Goal: Information Seeking & Learning: Learn about a topic

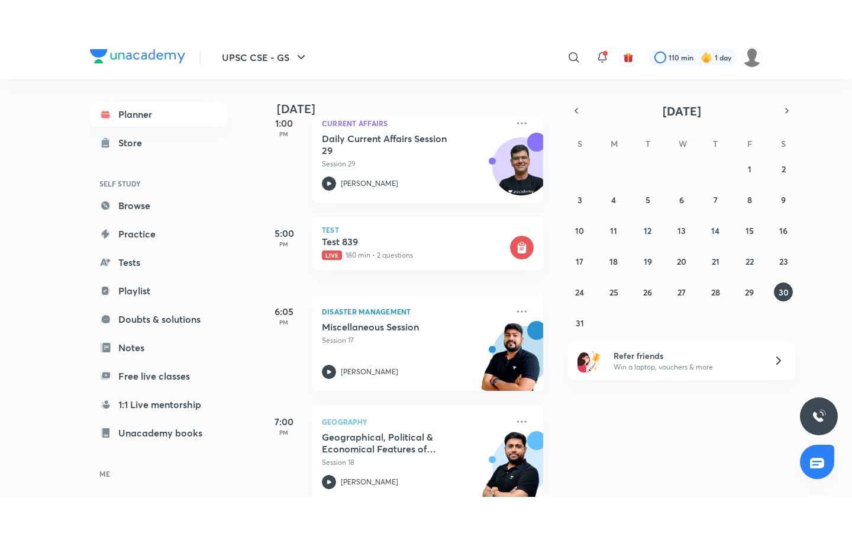
scroll to position [279, 0]
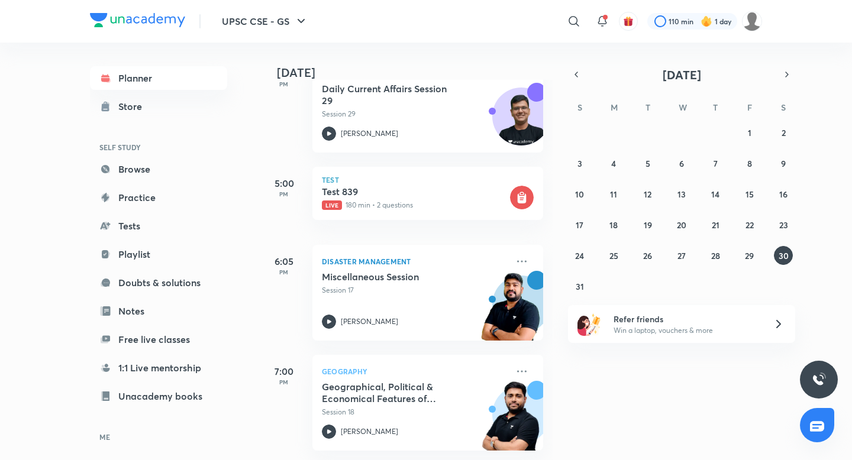
click at [757, 230] on div "27 28 29 30 31 1 2 3 4 5 6 7 8 9 10 11 12 13 14 15 16 17 18 19 20 21 22 23 24 2…" at bounding box center [681, 209] width 227 height 173
click at [747, 223] on abbr "22" at bounding box center [750, 225] width 8 height 11
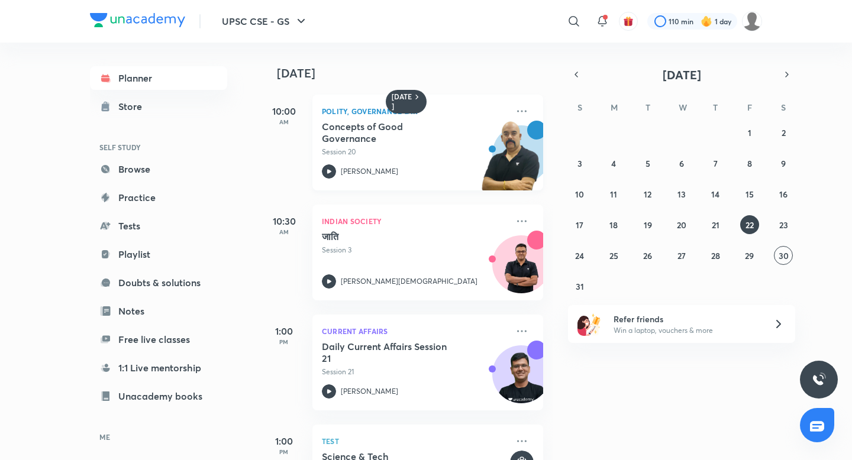
click at [373, 136] on h5 "Concepts of Good Governance" at bounding box center [395, 133] width 147 height 24
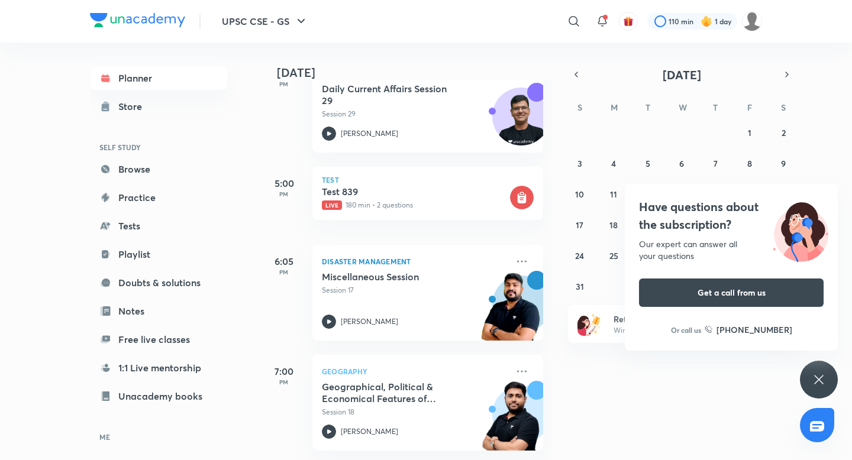
scroll to position [278, 0]
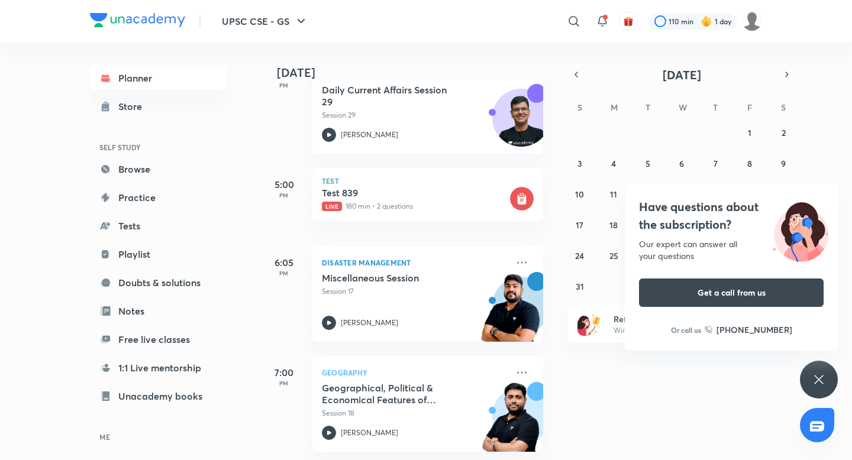
click at [815, 375] on icon at bounding box center [819, 380] width 14 height 14
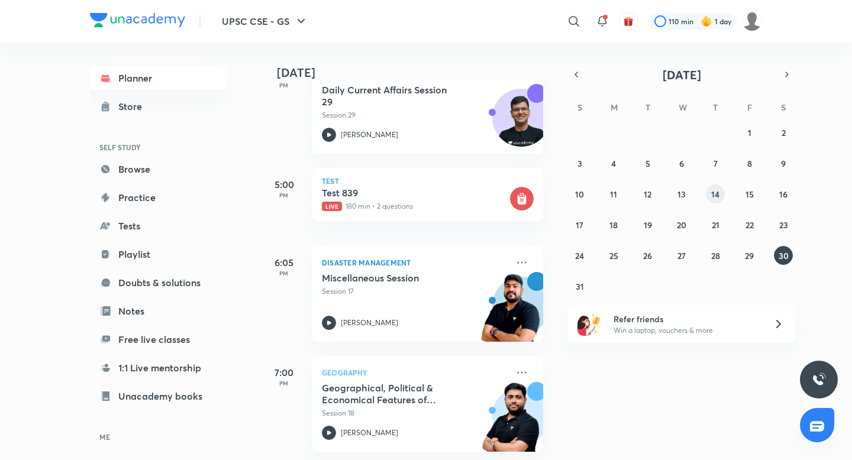
click at [715, 189] on abbr "14" at bounding box center [715, 194] width 8 height 11
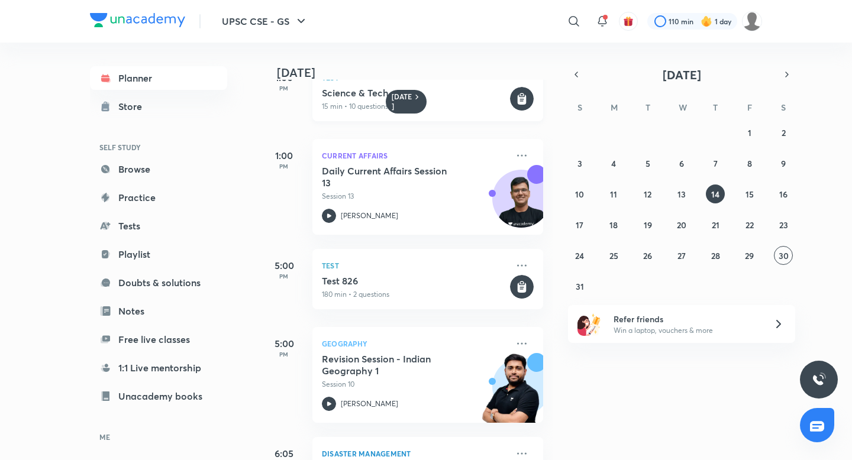
scroll to position [336, 0]
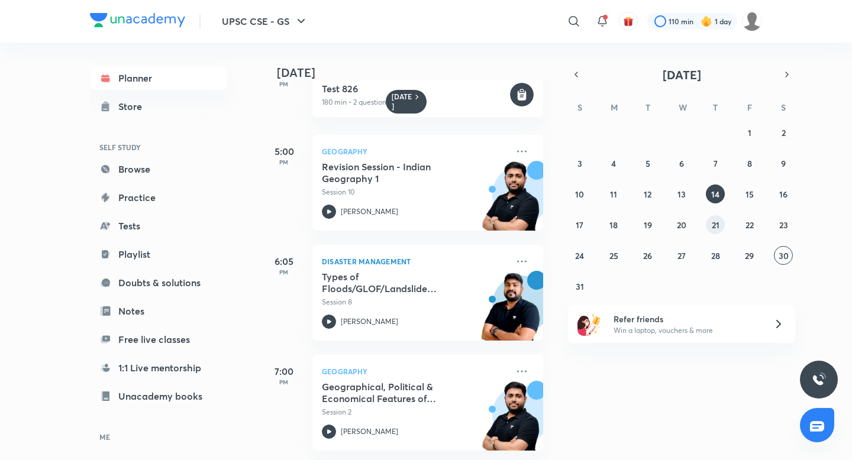
click at [712, 225] on abbr "21" at bounding box center [716, 225] width 8 height 11
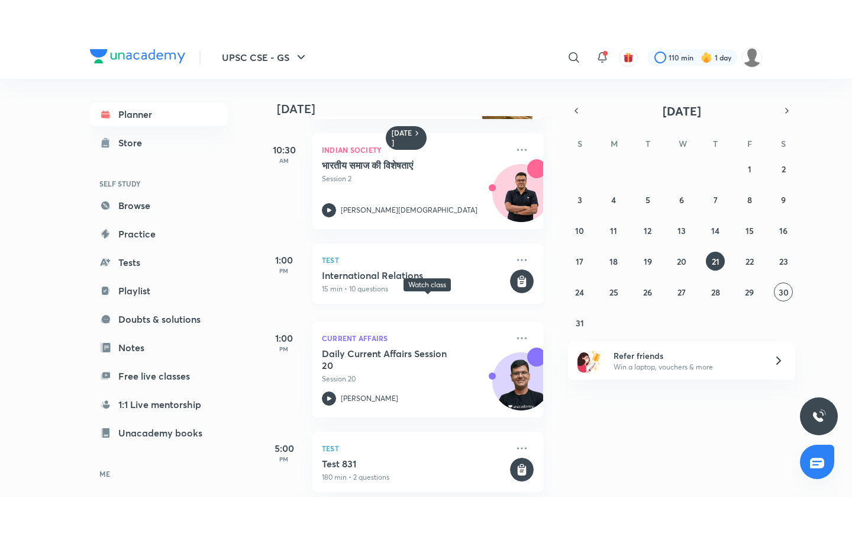
scroll to position [372, 0]
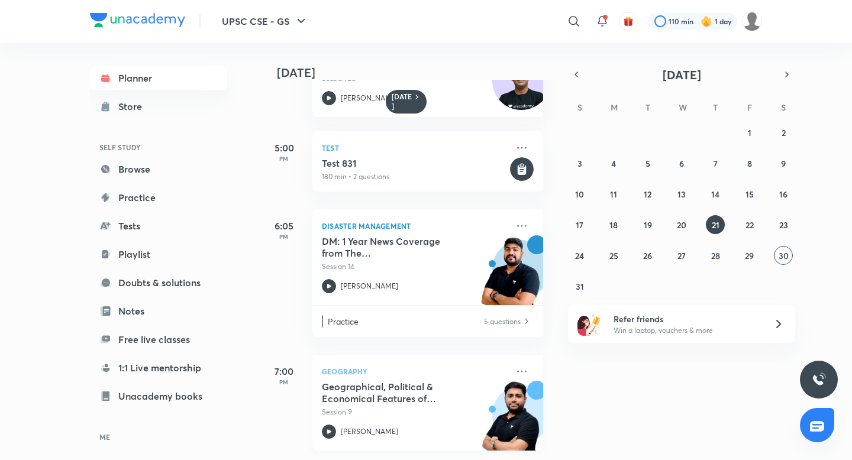
click at [363, 388] on h5 "Geographical, Political & Economical Features of Europe - III" at bounding box center [395, 393] width 147 height 24
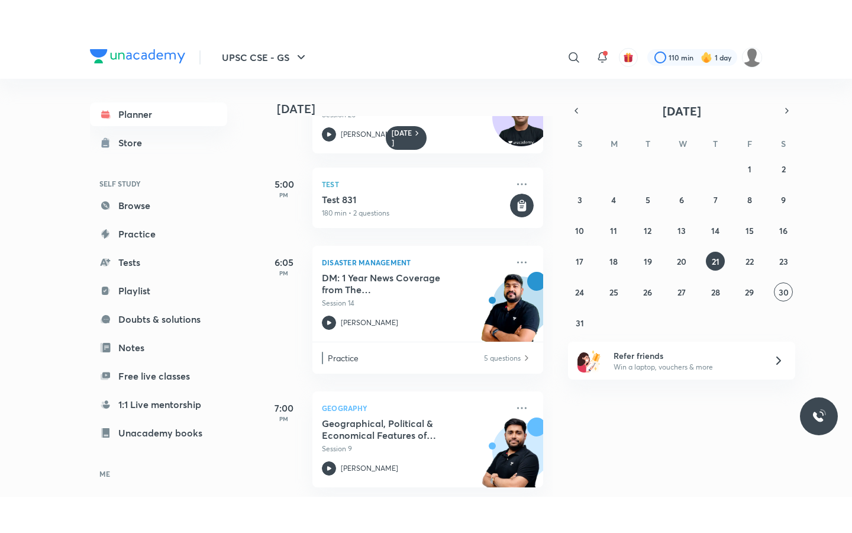
scroll to position [299, 0]
